Goal: Task Accomplishment & Management: Use online tool/utility

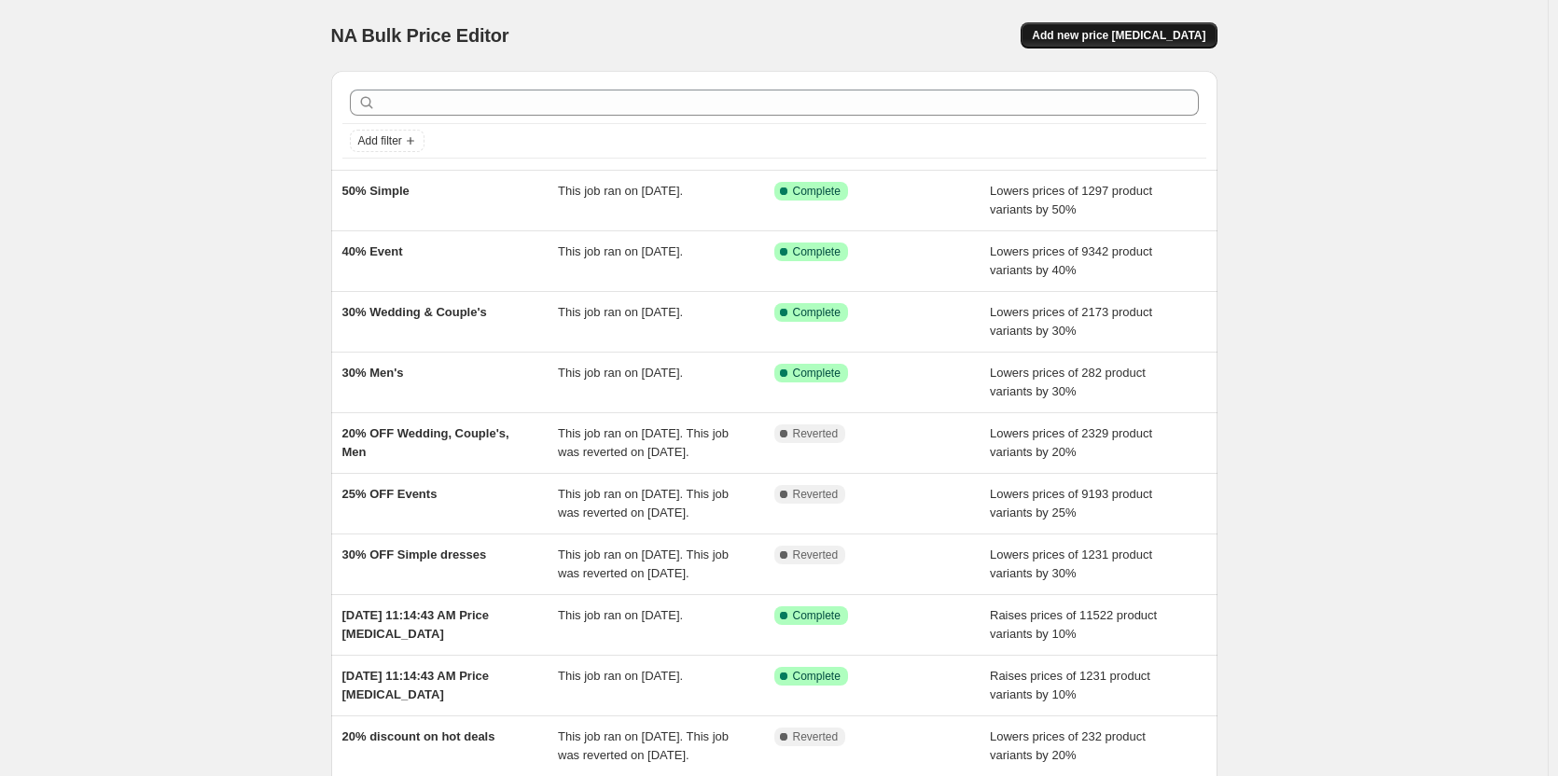
click at [1173, 31] on span "Add new price [MEDICAL_DATA]" at bounding box center [1118, 35] width 173 height 15
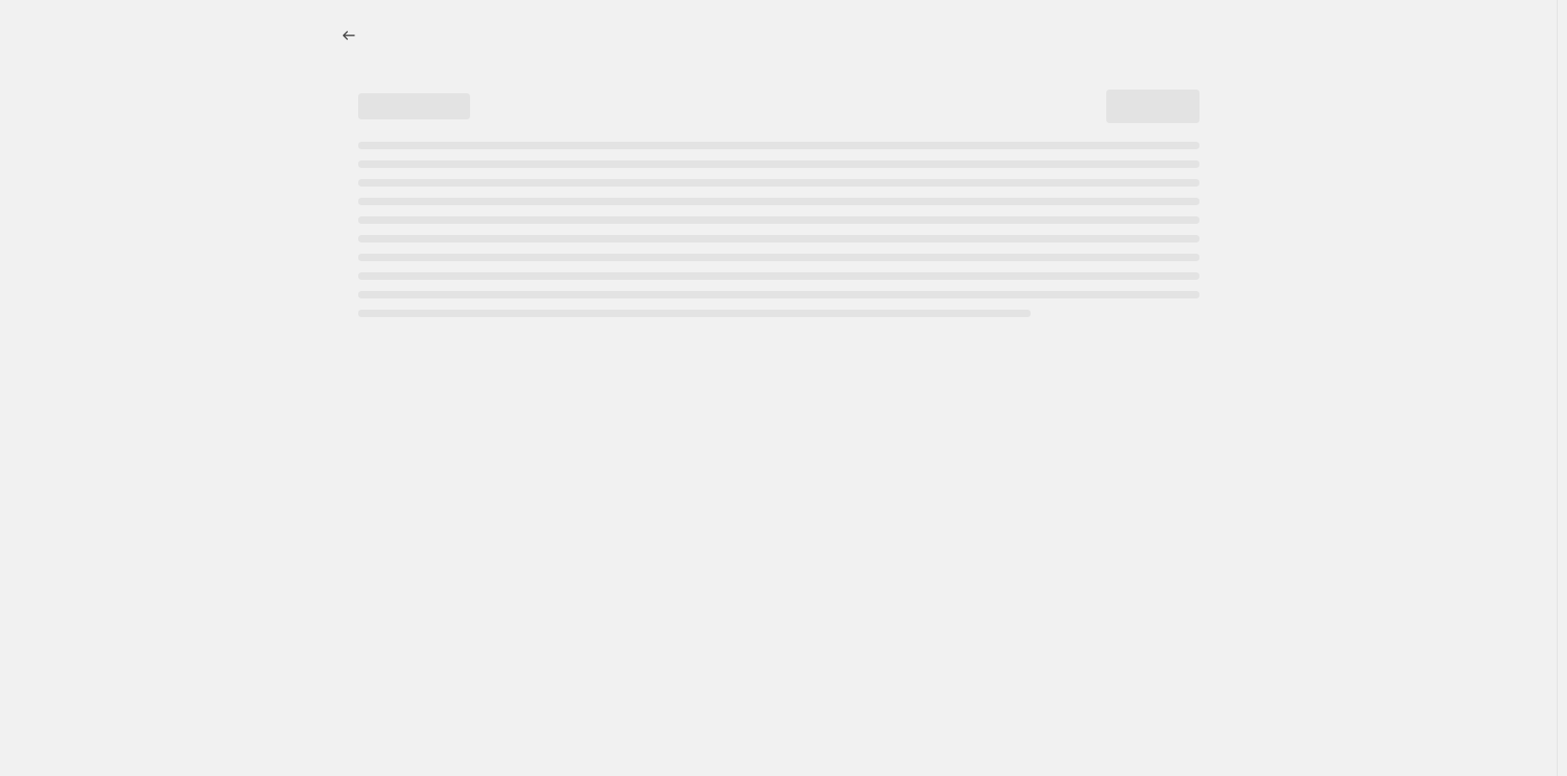
select select "percentage"
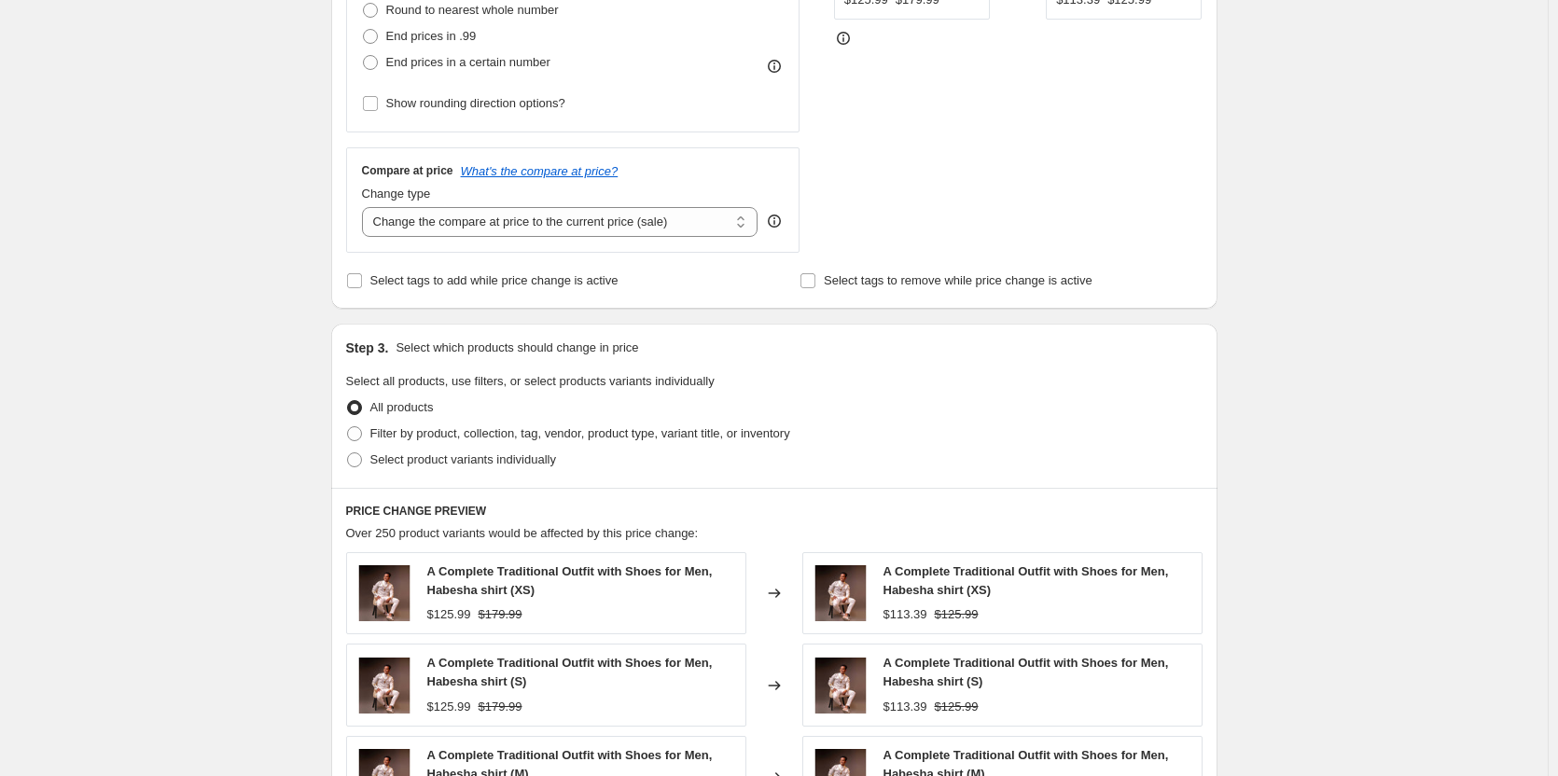
scroll to position [548, 0]
click at [418, 431] on span "Filter by product, collection, tag, vendor, product type, variant title, or inv…" at bounding box center [580, 432] width 420 height 14
click at [348, 426] on input "Filter by product, collection, tag, vendor, product type, variant title, or inv…" at bounding box center [347, 425] width 1 height 1
radio input "true"
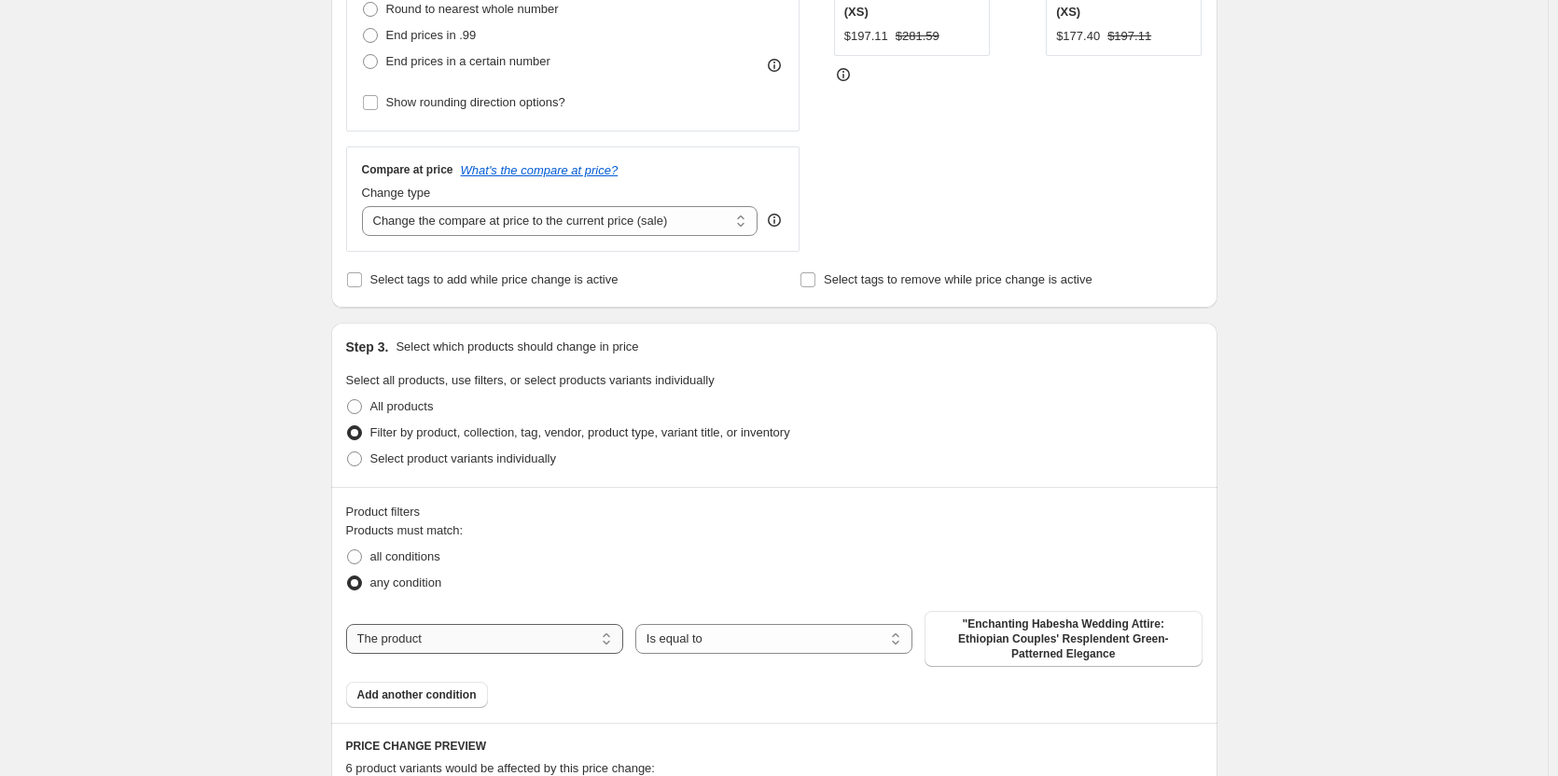
click at [616, 630] on select "The product The product's collection The product's tag The product's vendor The…" at bounding box center [484, 639] width 277 height 30
select select "tag"
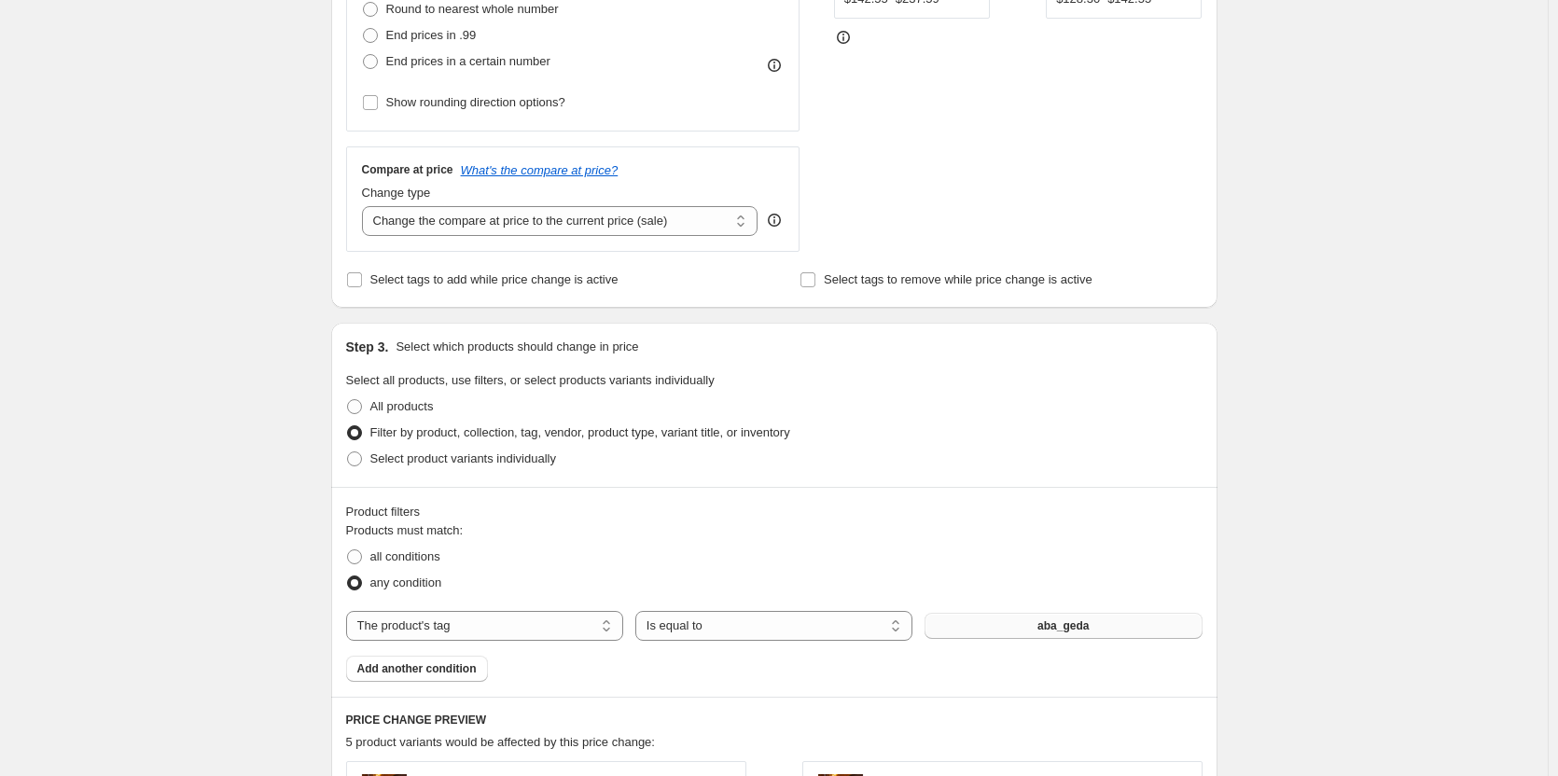
click at [1027, 628] on button "aba_geda" at bounding box center [1062, 626] width 277 height 26
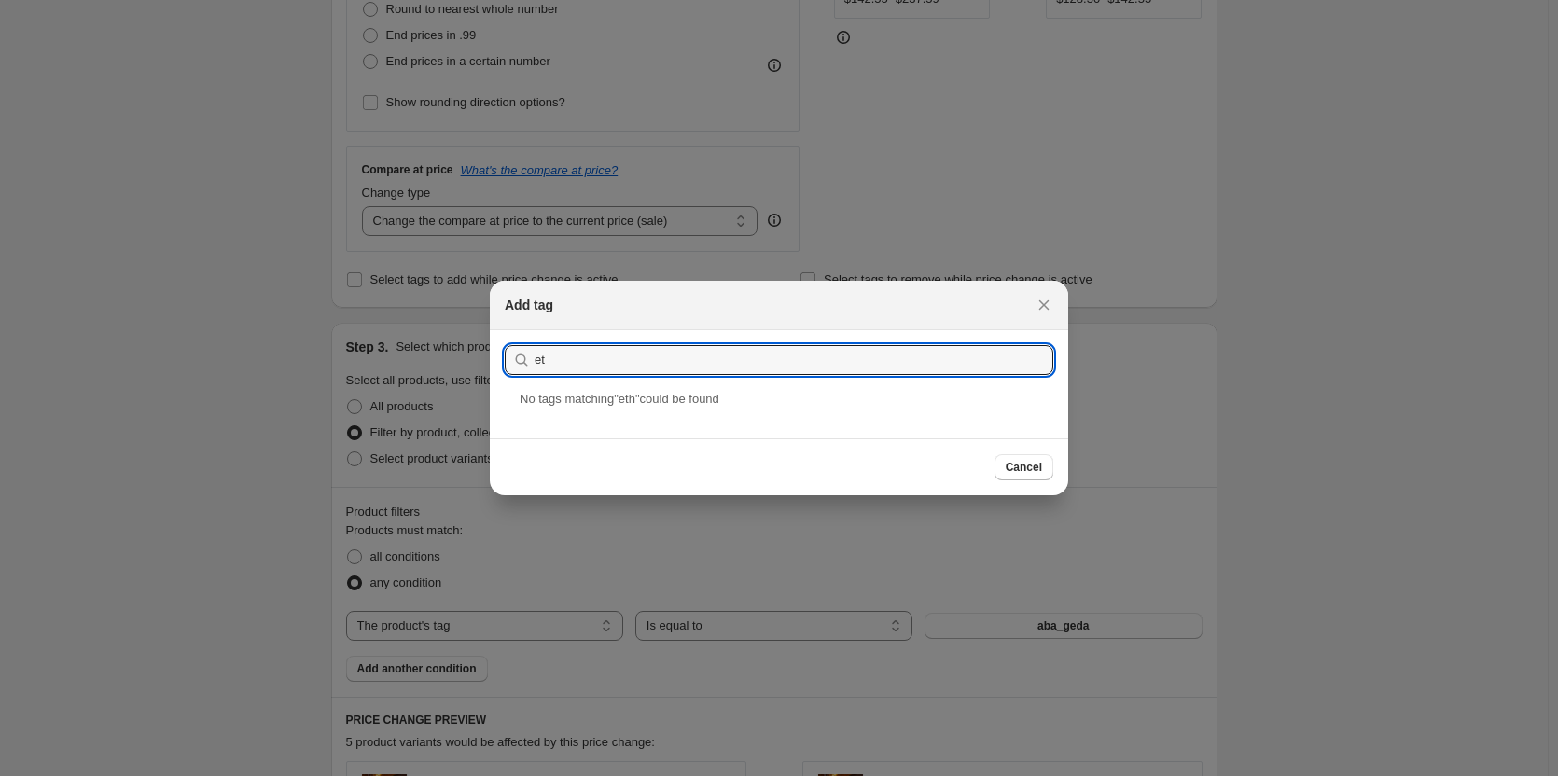
type input "e"
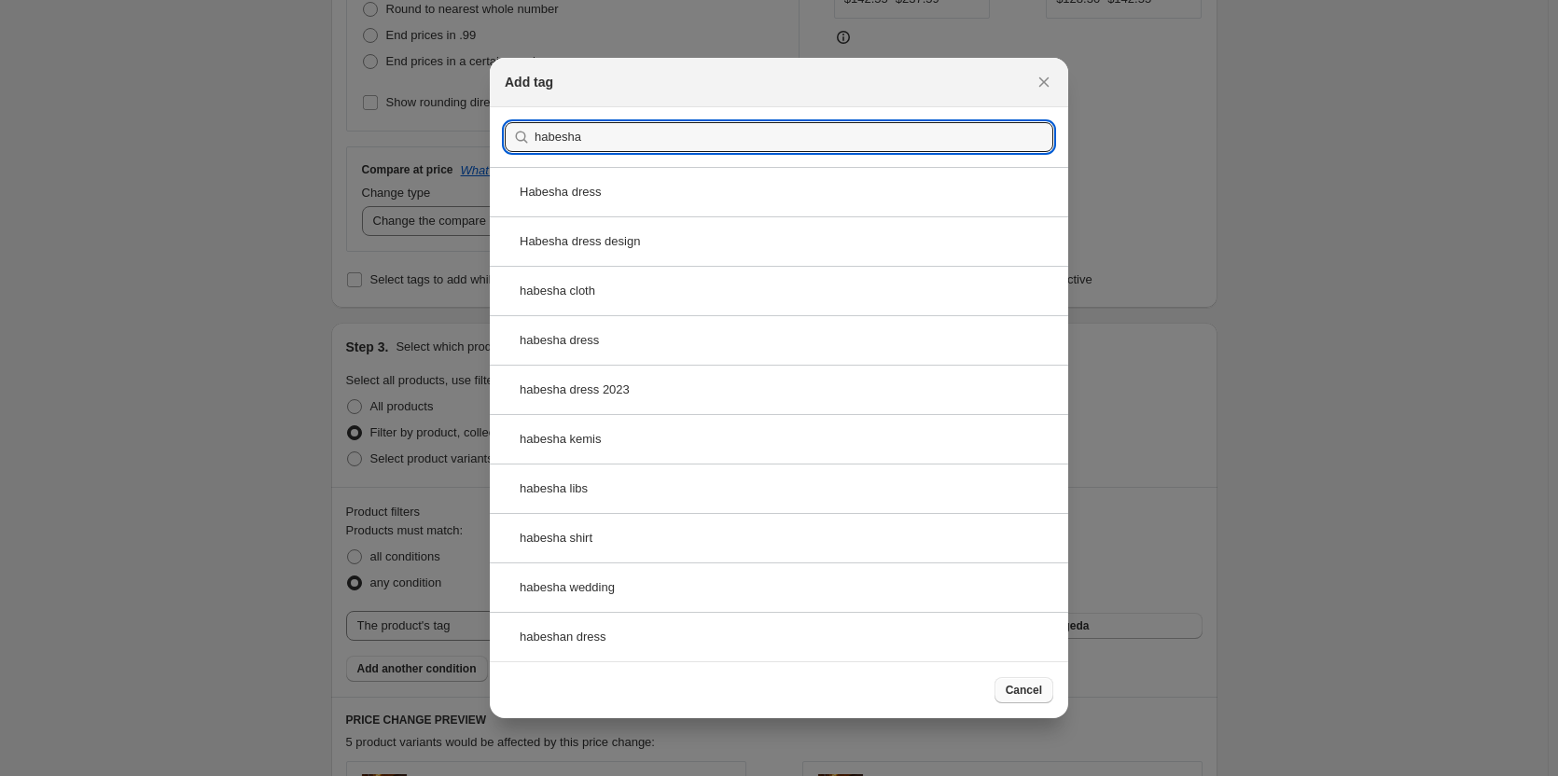
type input "habesha"
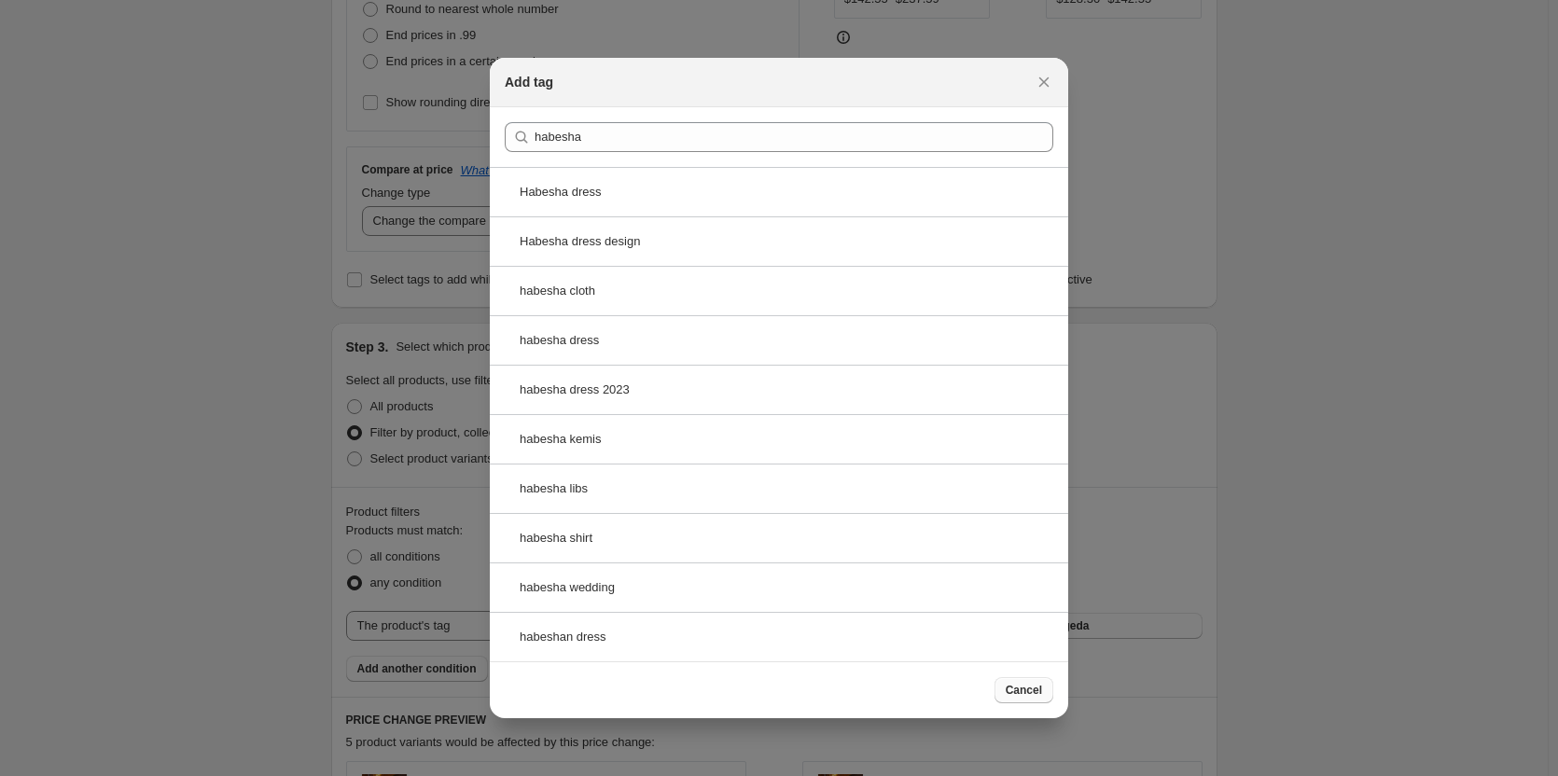
click at [1041, 696] on span "Cancel" at bounding box center [1023, 690] width 36 height 15
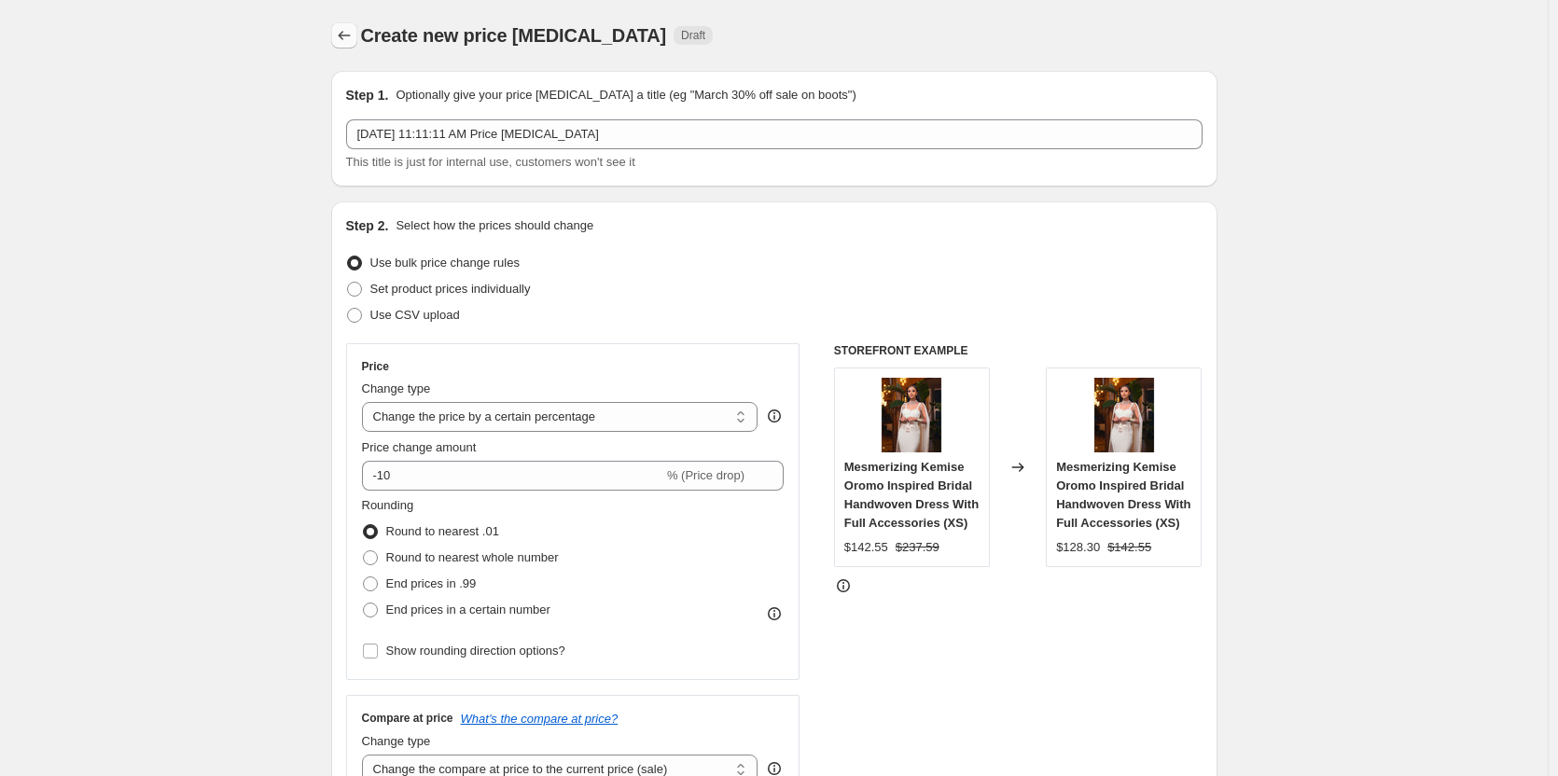
click at [348, 36] on icon "Price change jobs" at bounding box center [344, 35] width 19 height 19
